Goal: Find specific page/section: Find specific page/section

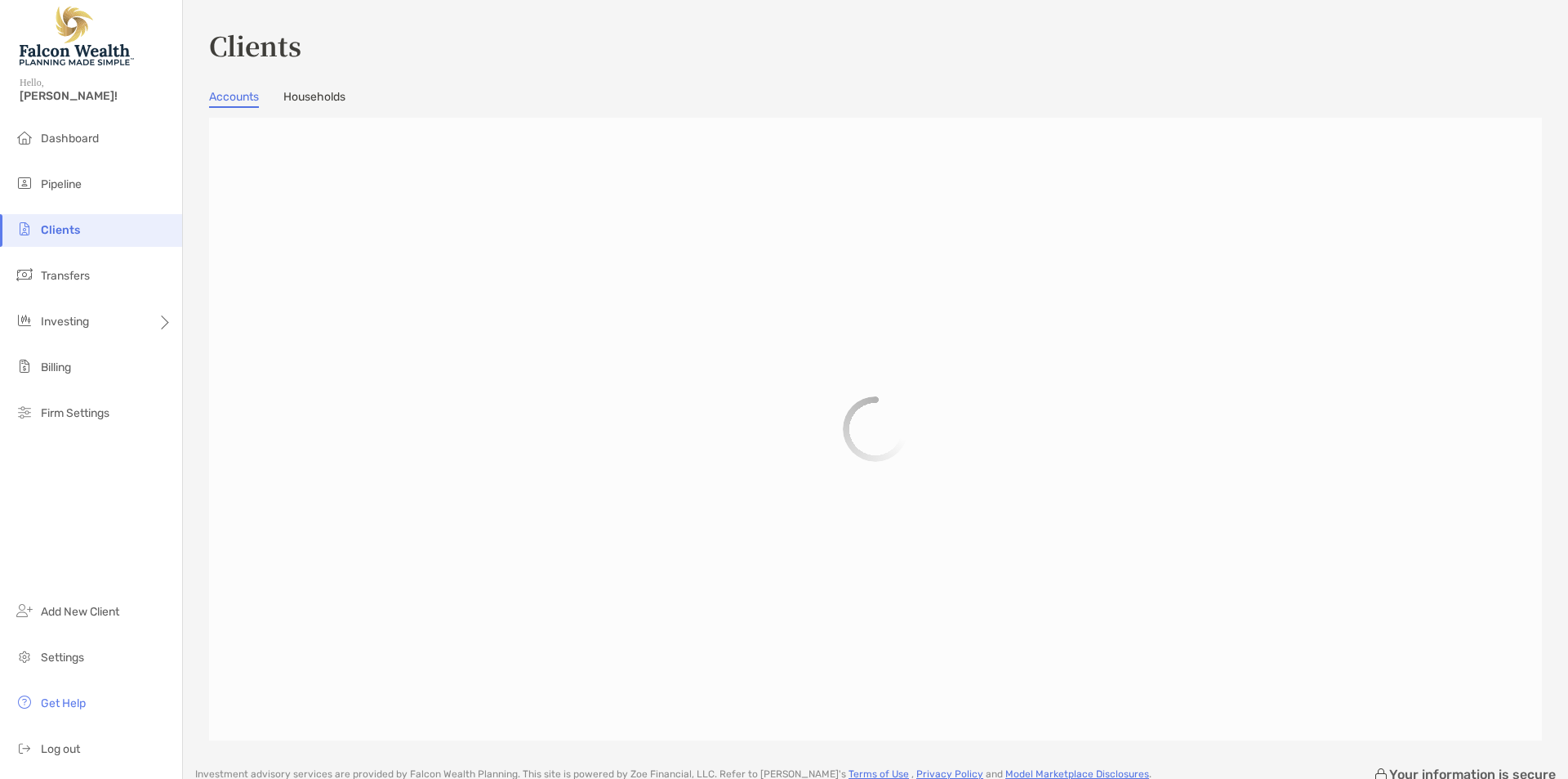
click at [242, 215] on div at bounding box center [875, 429] width 1333 height 623
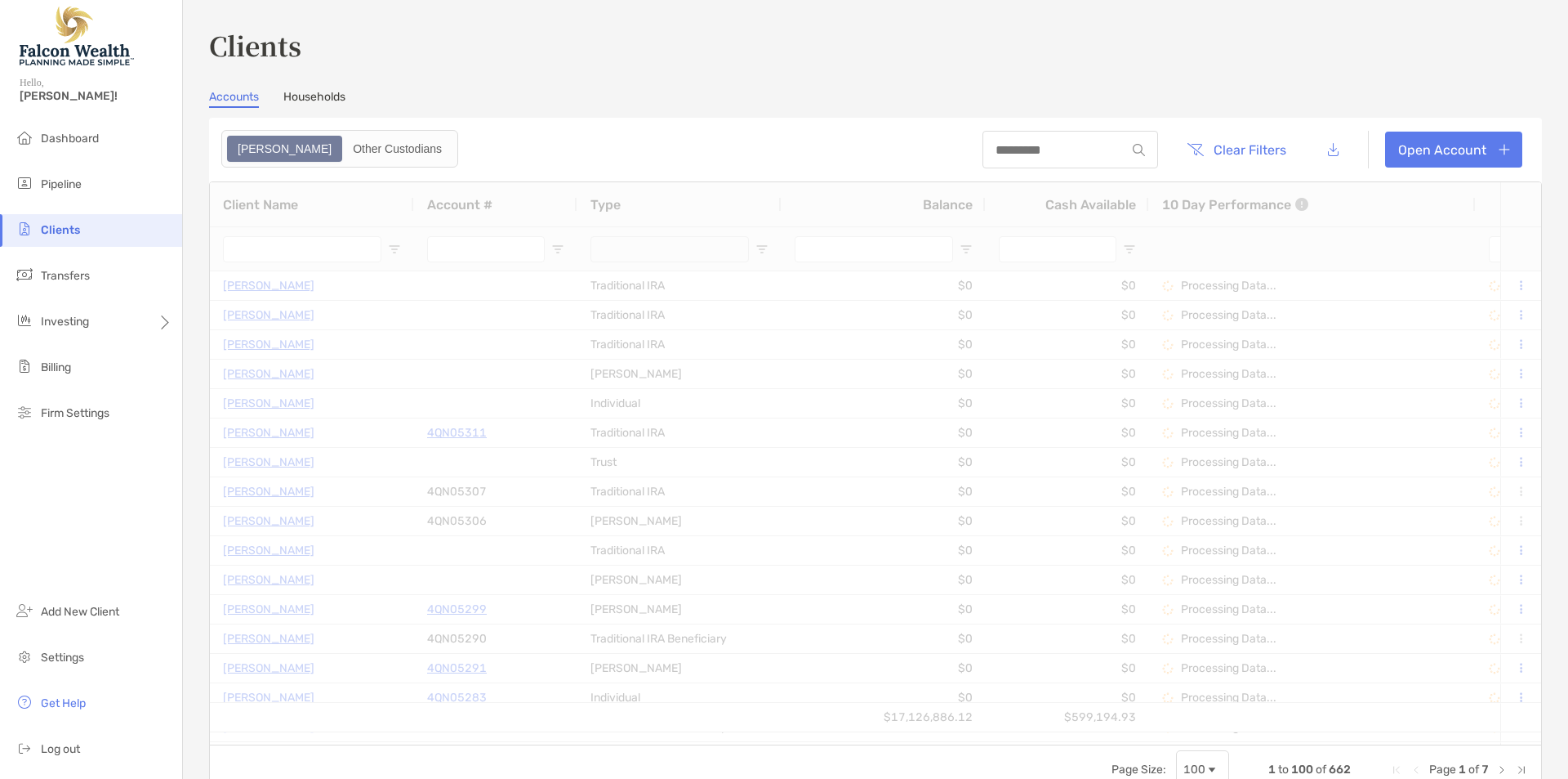
type input "*******"
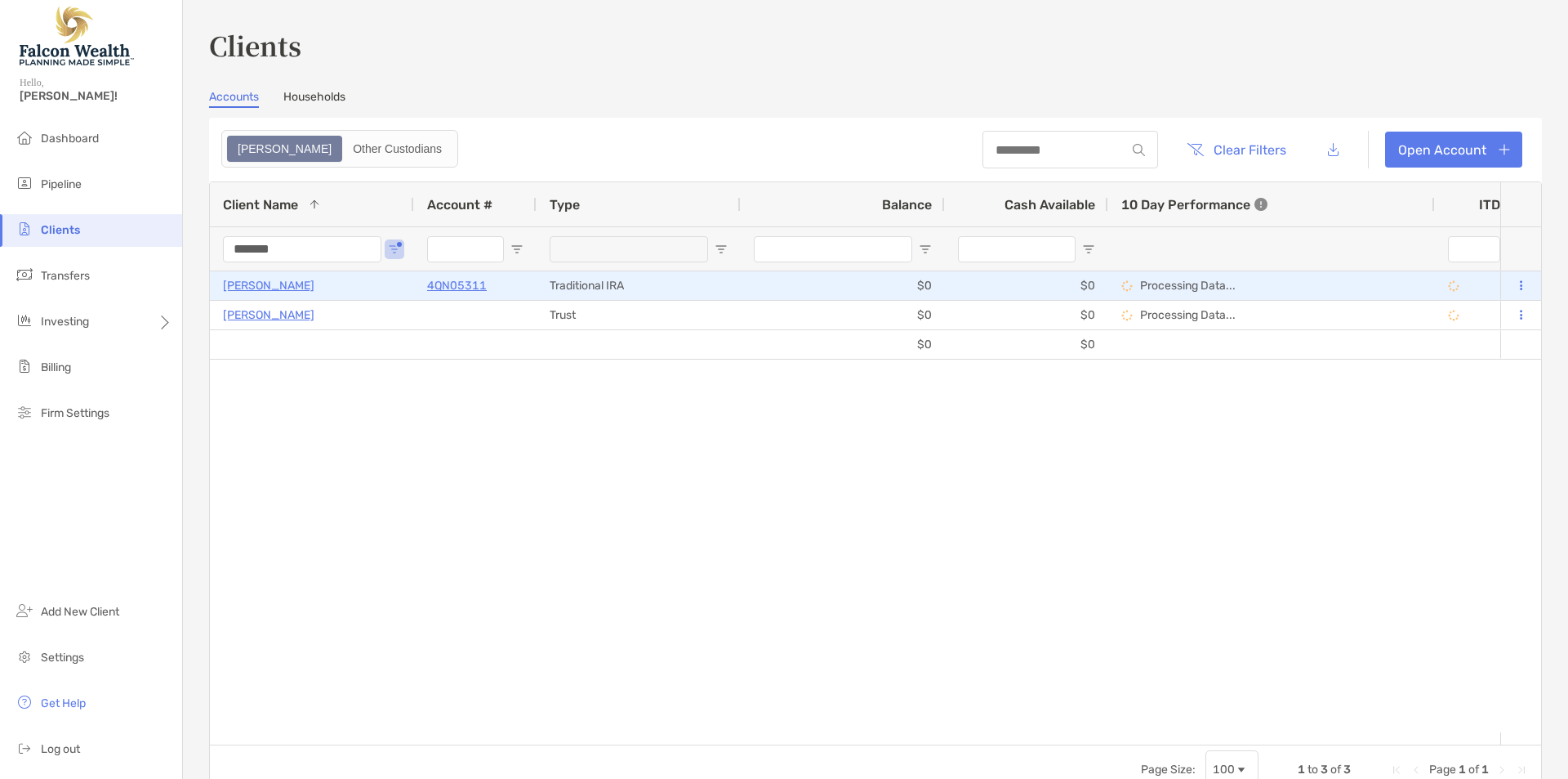
click at [296, 287] on p "[PERSON_NAME]" at bounding box center [269, 286] width 92 height 21
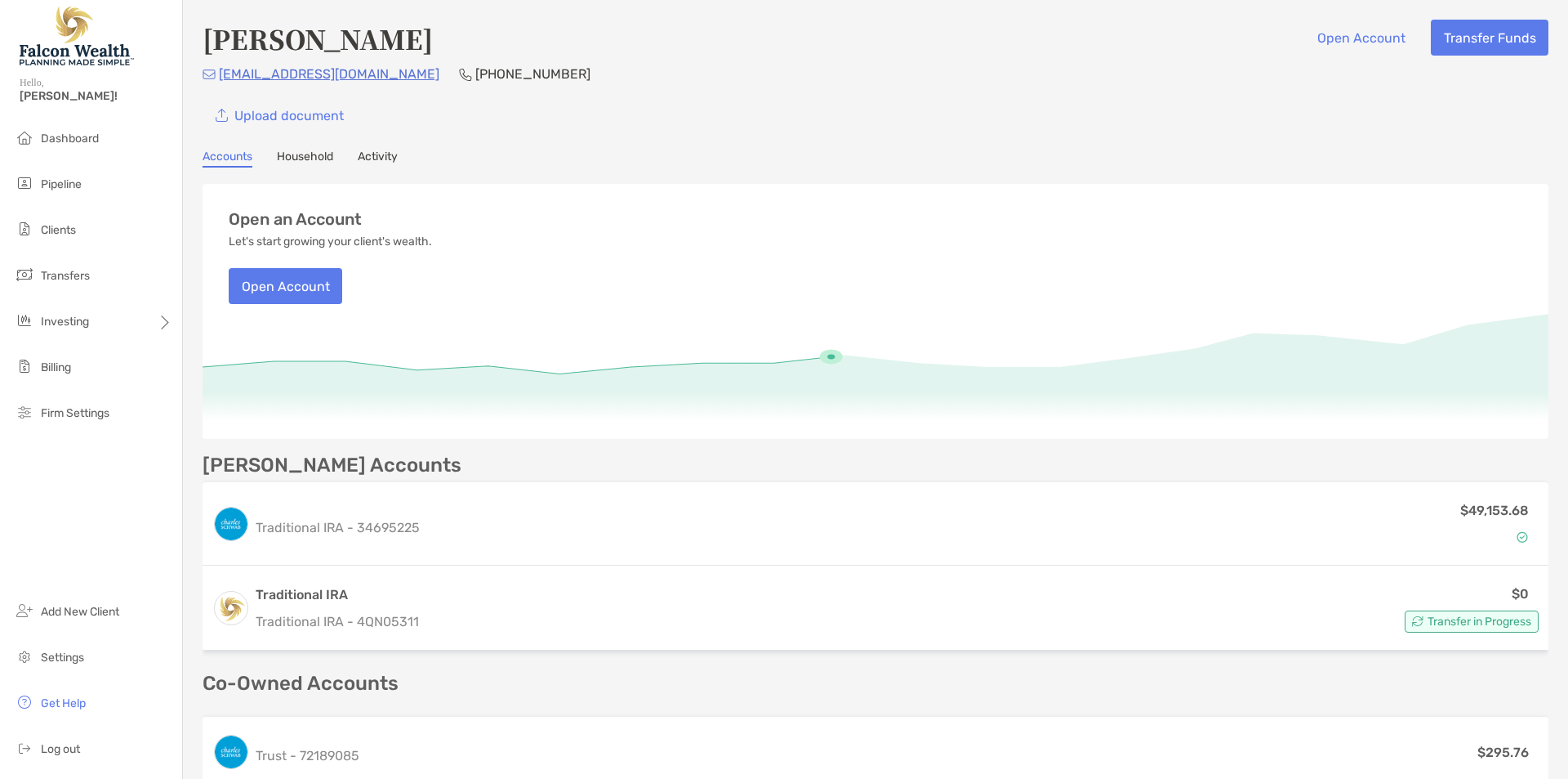
scroll to position [218, 0]
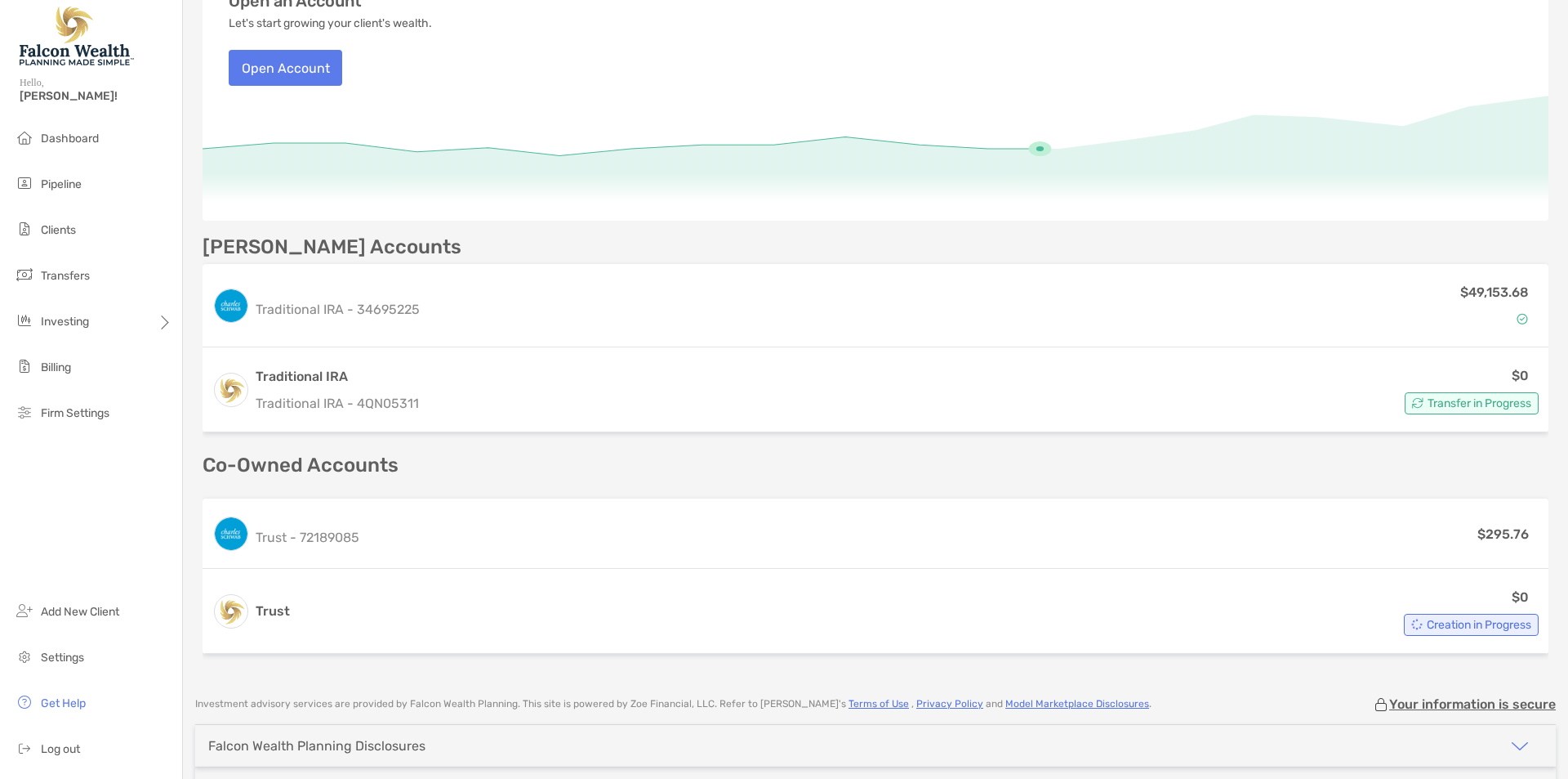
click at [929, 475] on p "Co-Owned Accounts" at bounding box center [875, 465] width 1346 height 21
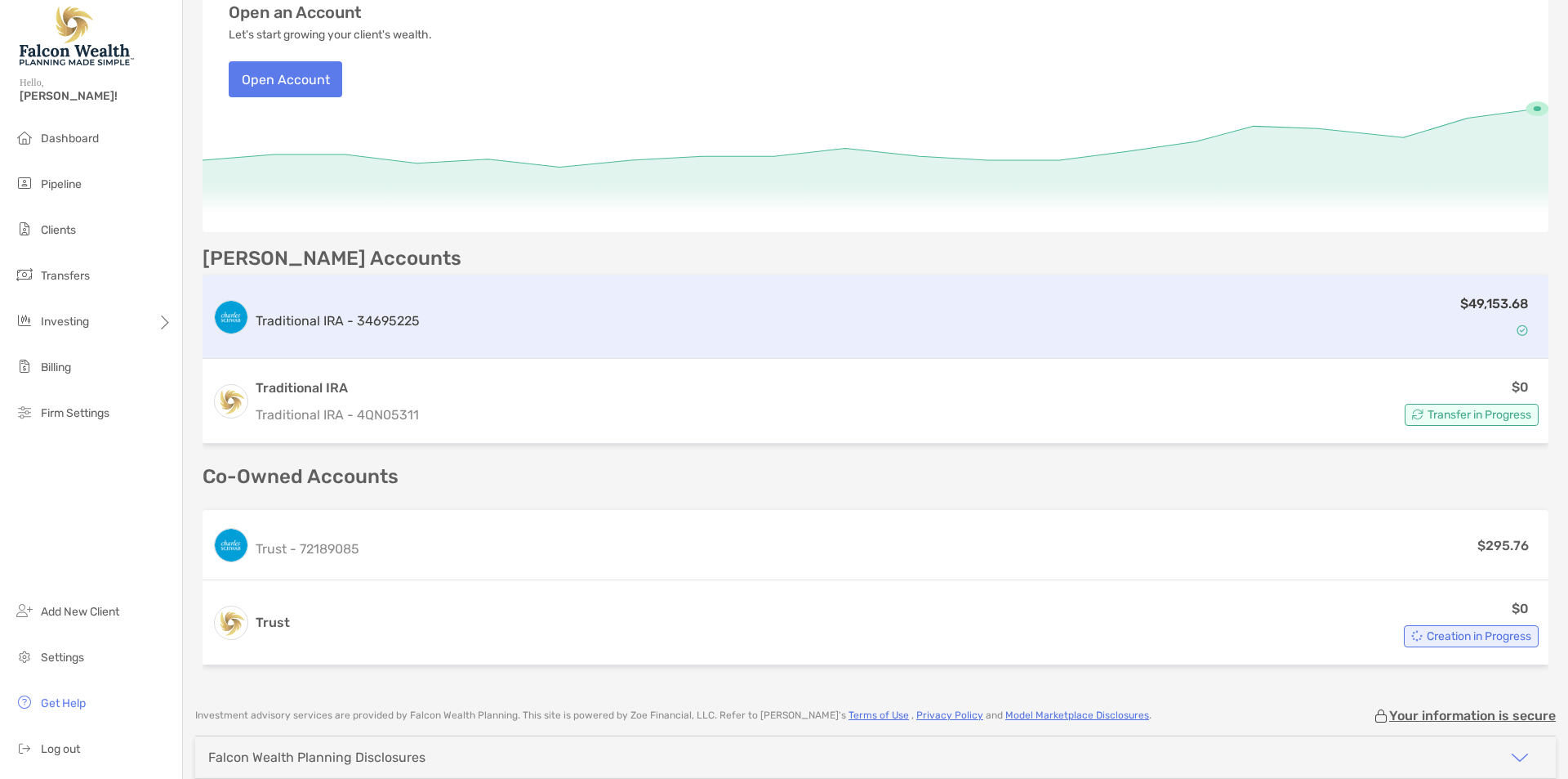
scroll to position [327, 0]
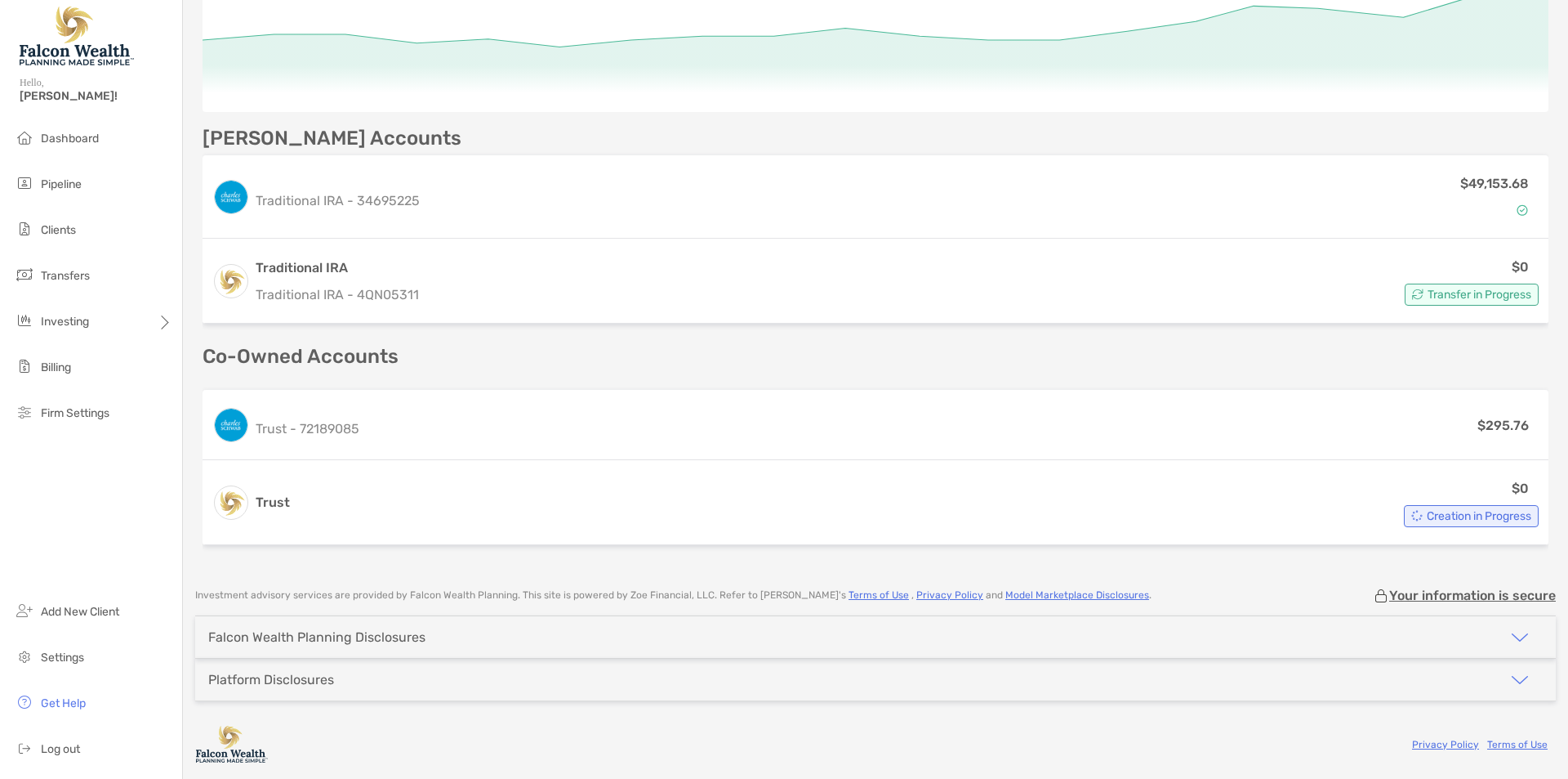
click at [1292, 366] on p "Co-Owned Accounts" at bounding box center [875, 356] width 1346 height 21
click at [351, 353] on p "Co-Owned Accounts" at bounding box center [875, 356] width 1346 height 21
click at [350, 353] on p "Co-Owned Accounts" at bounding box center [875, 356] width 1346 height 21
click at [437, 352] on p "Co-Owned Accounts" at bounding box center [875, 356] width 1346 height 21
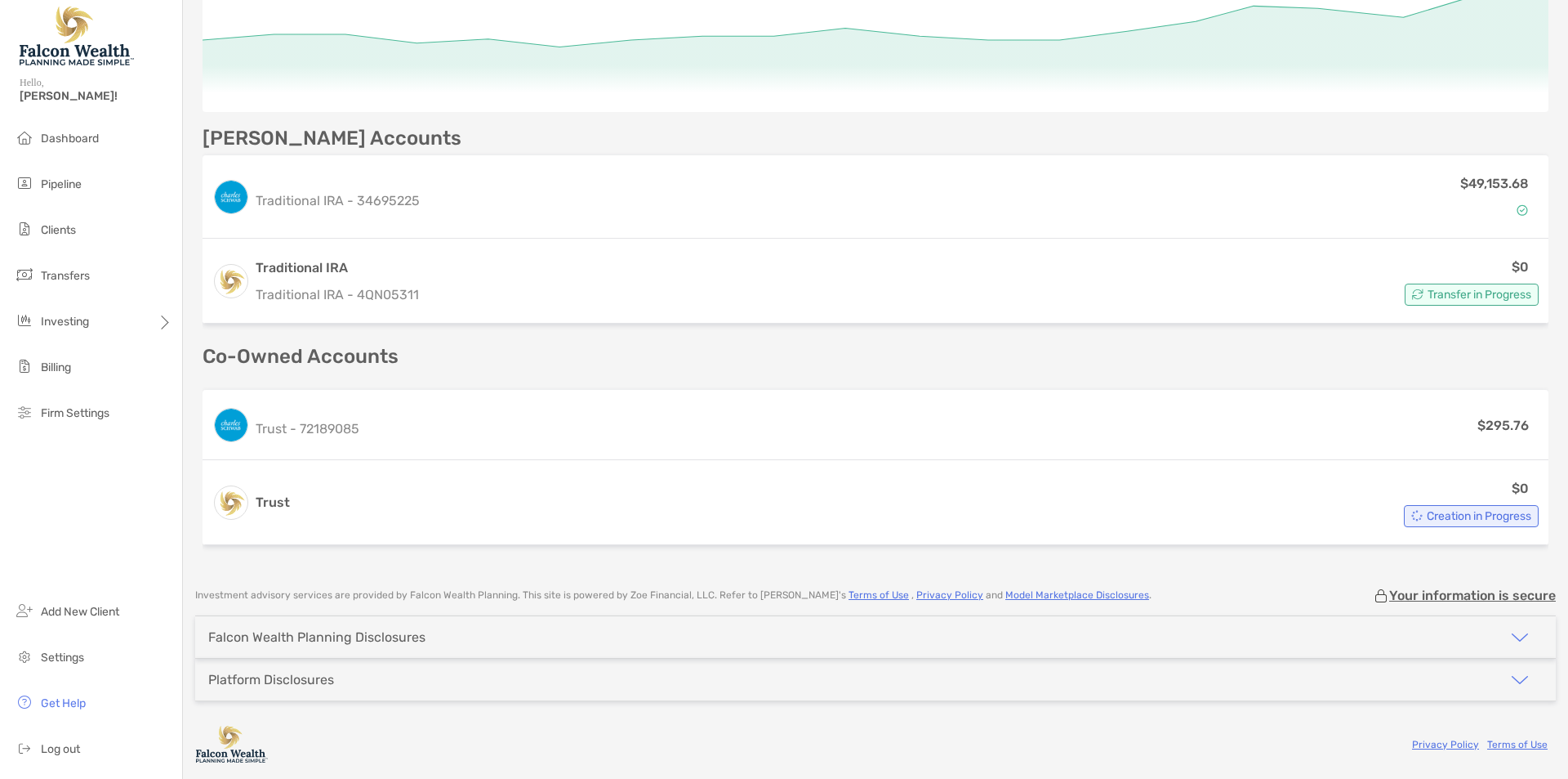
click at [369, 348] on p "Co-Owned Accounts" at bounding box center [875, 356] width 1346 height 21
drag, startPoint x: 369, startPoint y: 348, endPoint x: 229, endPoint y: 357, distance: 140.3
click at [197, 357] on div "[PERSON_NAME] Open Account Transfer Funds [EMAIL_ADDRESS][DOMAIN_NAME] [PHONE_N…" at bounding box center [875, 122] width 1385 height 898
click at [443, 363] on p "Co-Owned Accounts" at bounding box center [875, 356] width 1346 height 21
click at [383, 359] on p "Co-Owned Accounts" at bounding box center [875, 356] width 1346 height 21
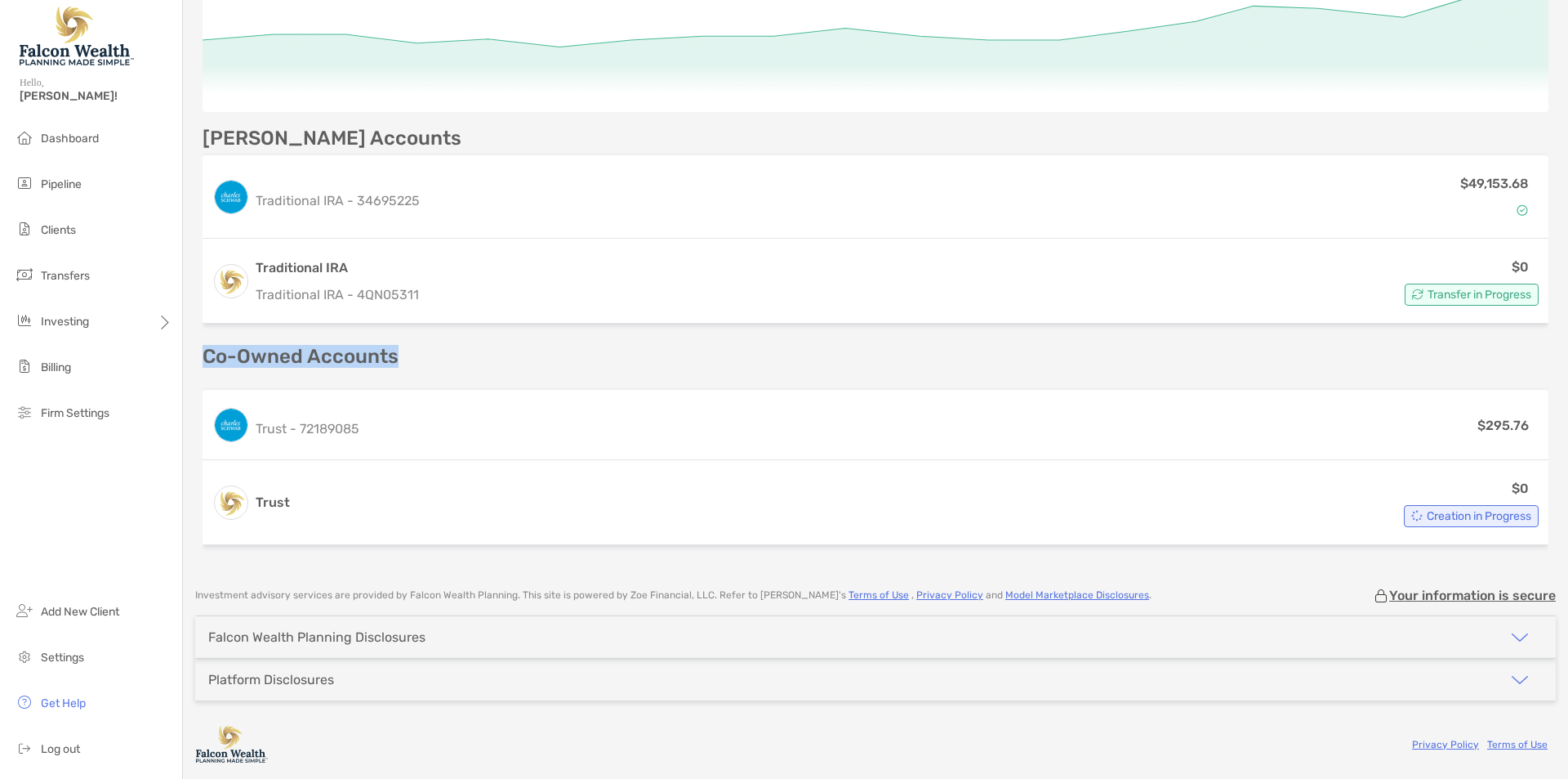
drag, startPoint x: 383, startPoint y: 359, endPoint x: 190, endPoint y: 352, distance: 193.1
click at [190, 352] on div "[PERSON_NAME] Open Account Transfer Funds [EMAIL_ADDRESS][DOMAIN_NAME] [PHONE_N…" at bounding box center [875, 122] width 1385 height 898
click at [399, 365] on p "Co-Owned Accounts" at bounding box center [875, 356] width 1346 height 21
click at [383, 356] on p "Co-Owned Accounts" at bounding box center [875, 356] width 1346 height 21
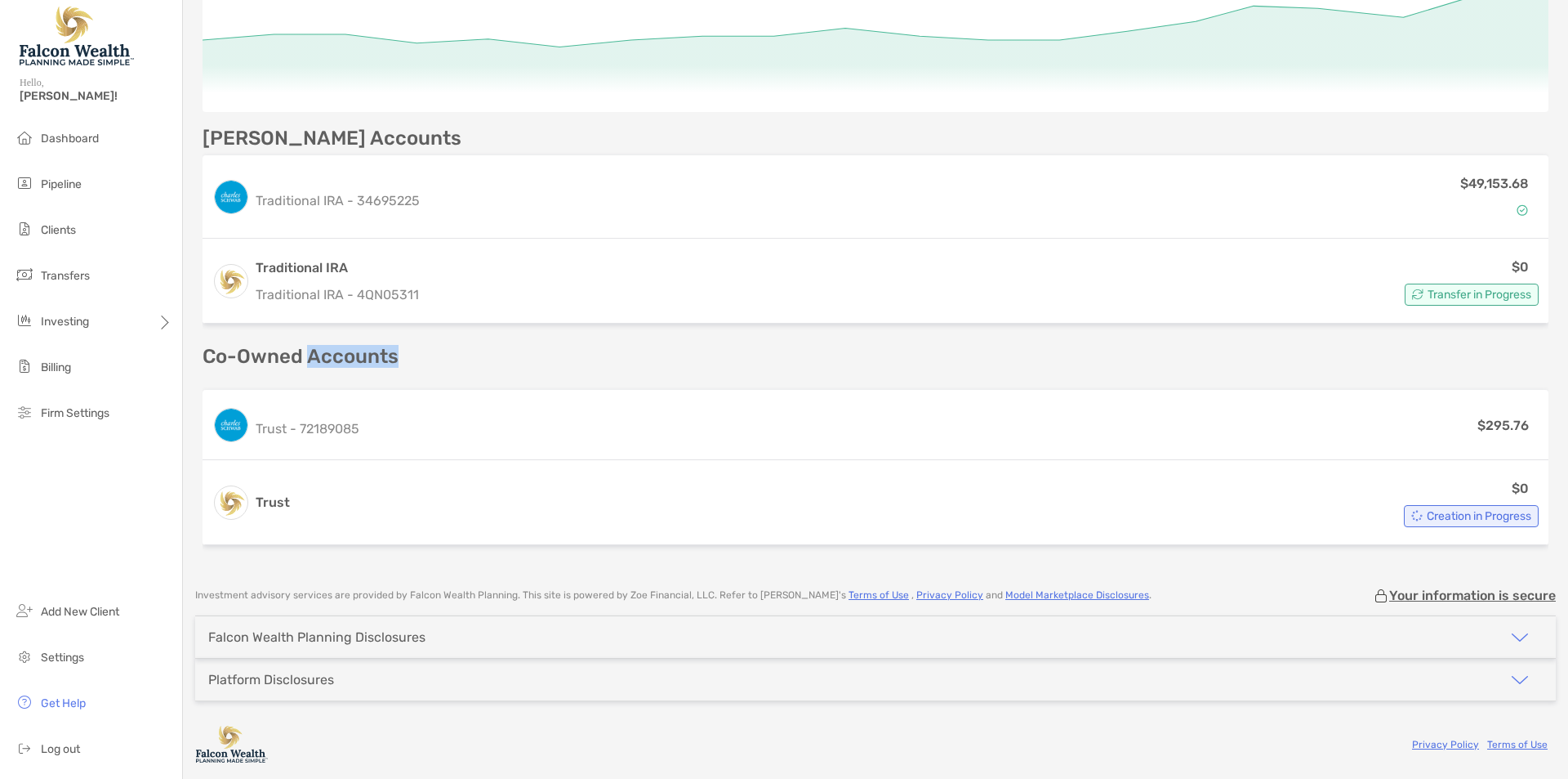
click at [383, 356] on p "Co-Owned Accounts" at bounding box center [875, 356] width 1346 height 21
click at [456, 352] on p "Co-Owned Accounts" at bounding box center [875, 356] width 1346 height 21
